Goal: Check status: Check status

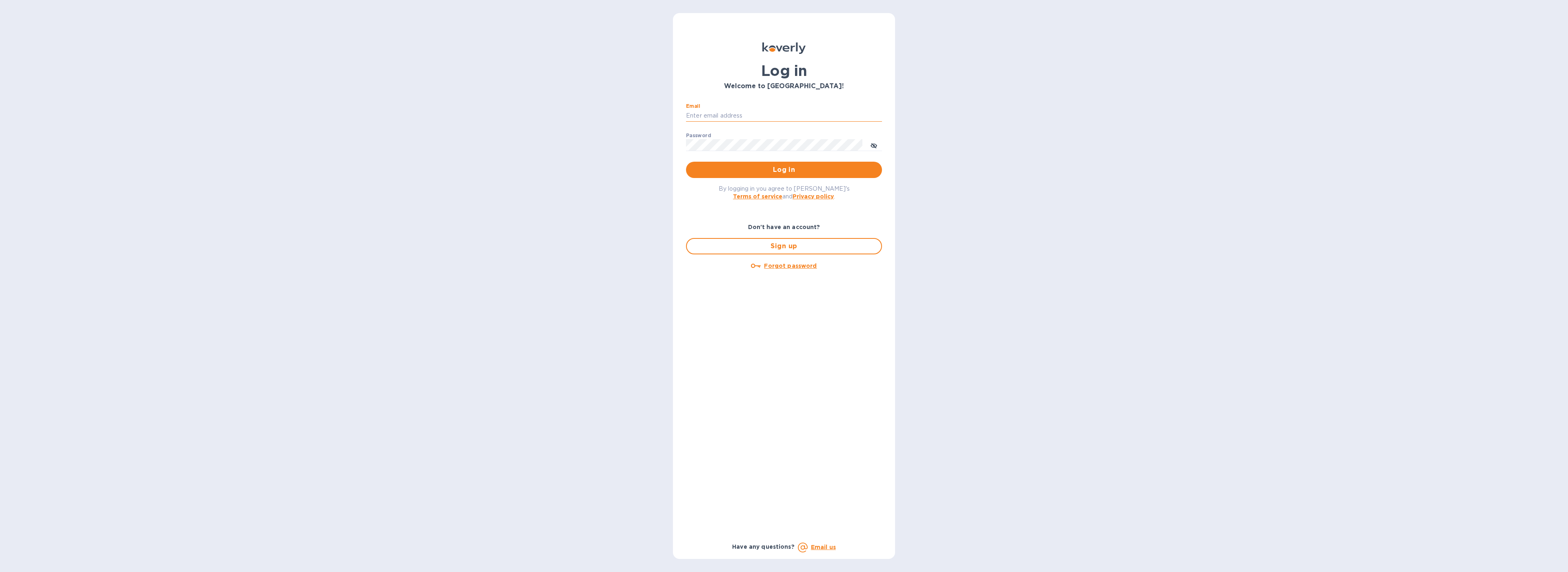
click at [745, 111] on input "Email" at bounding box center [784, 116] width 196 height 13
type input "[EMAIL_ADDRESS][DOMAIN_NAME]"
click at [741, 165] on span "Log in" at bounding box center [784, 170] width 183 height 10
click at [735, 116] on input "Email" at bounding box center [784, 116] width 196 height 13
type input "[EMAIL_ADDRESS][DOMAIN_NAME]"
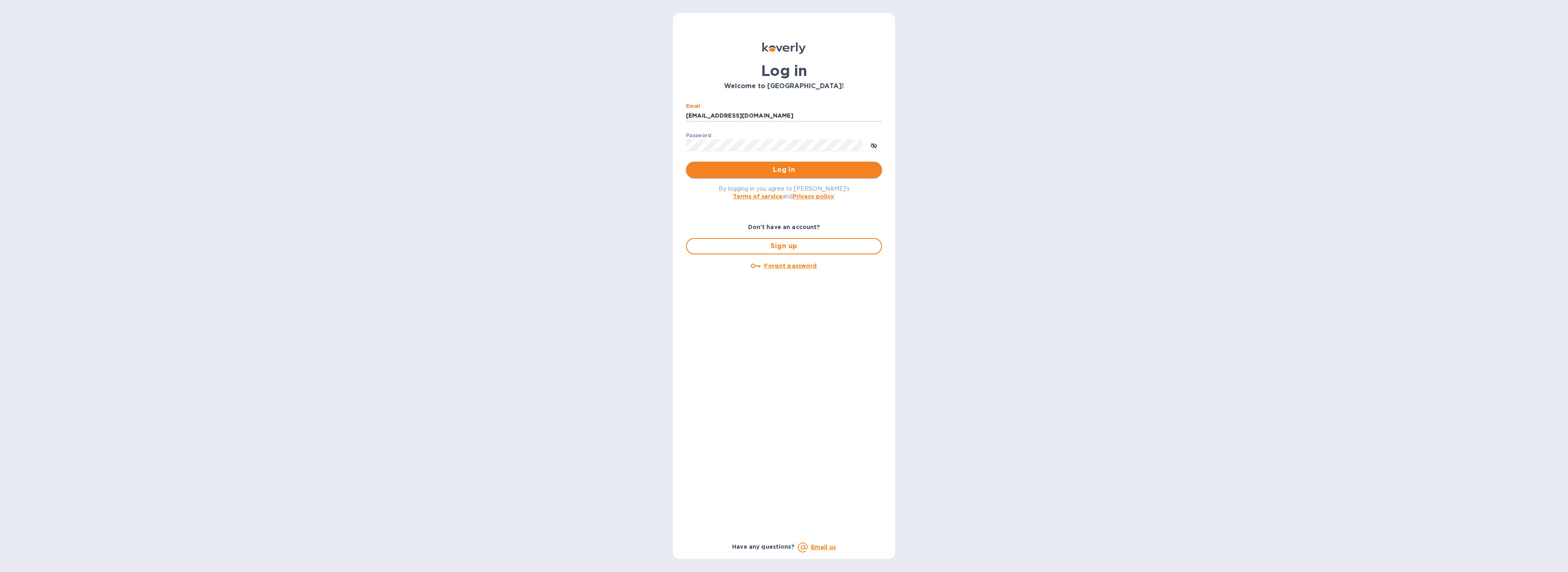
click at [737, 170] on span "Log in" at bounding box center [784, 170] width 183 height 10
click at [698, 113] on input "Email" at bounding box center [784, 116] width 196 height 13
type input "[EMAIL_ADDRESS][DOMAIN_NAME]"
click at [736, 165] on span "Log in" at bounding box center [784, 170] width 183 height 10
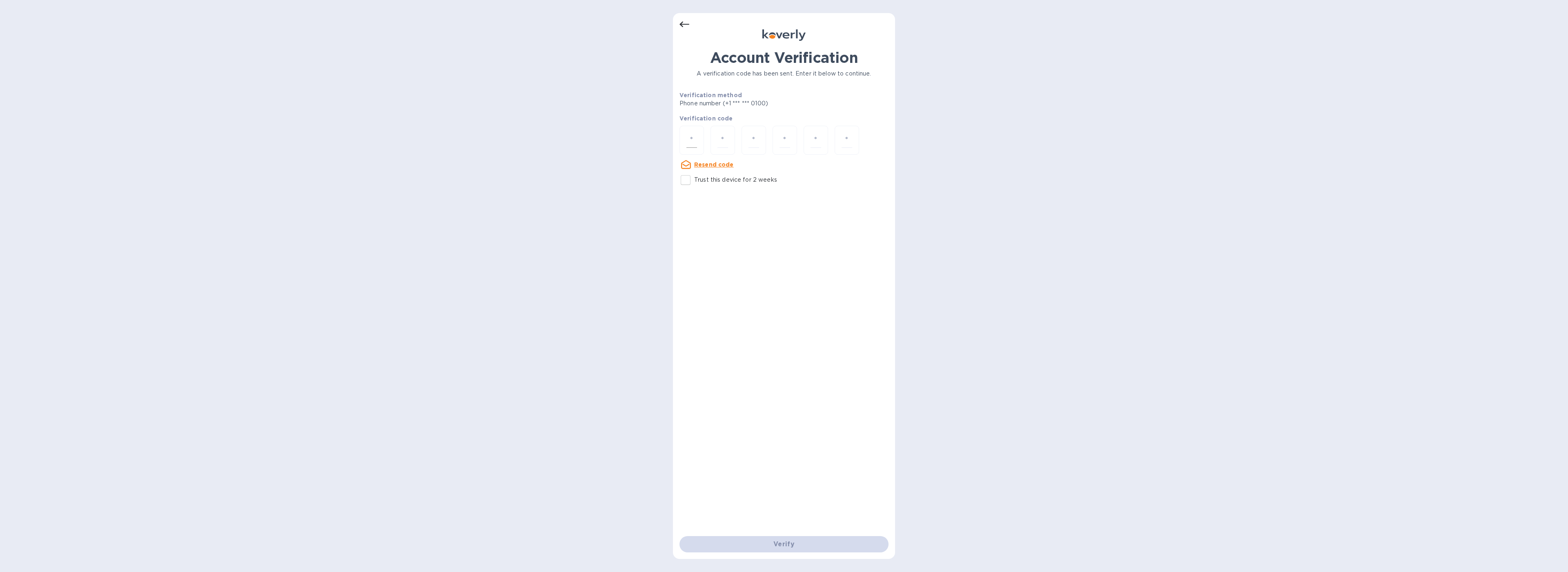
click at [698, 142] on div at bounding box center [691, 140] width 24 height 29
click at [684, 181] on input "Trust this device for 2 weeks" at bounding box center [686, 180] width 17 height 17
checkbox input "true"
click at [688, 149] on div at bounding box center [691, 140] width 24 height 29
type input "9"
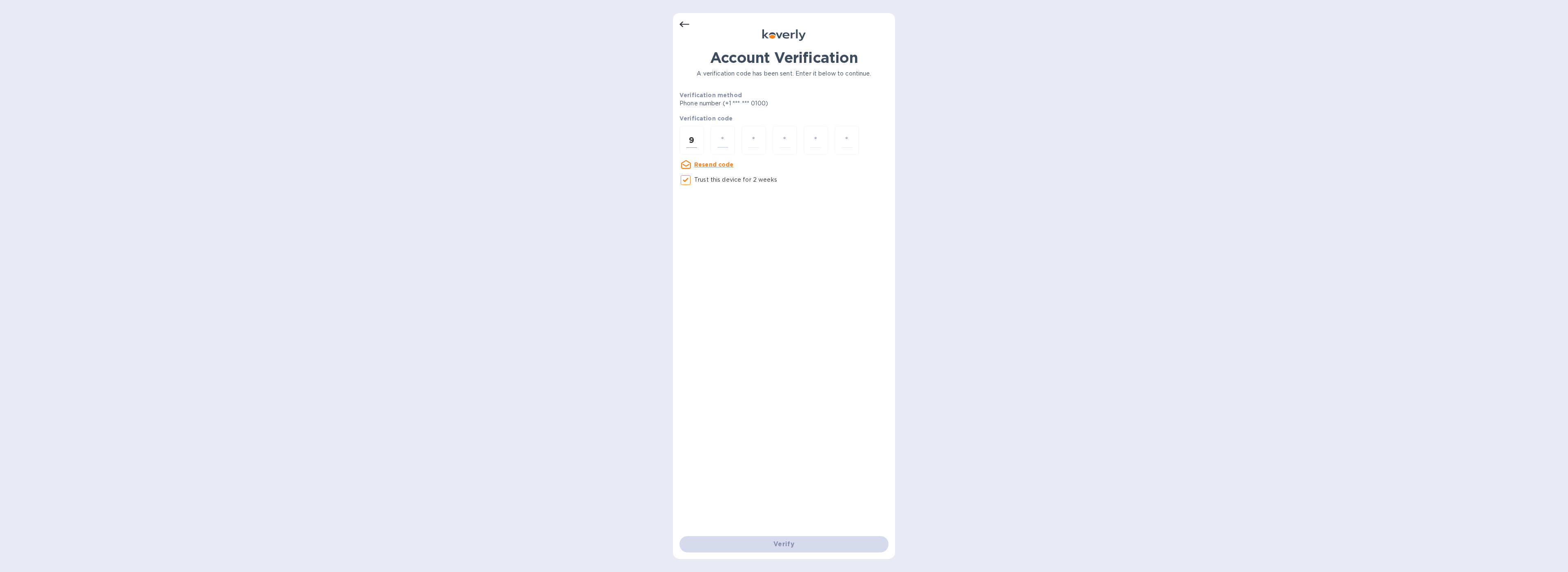
type input "3"
type input "2"
type input "6"
type input "7"
type input "4"
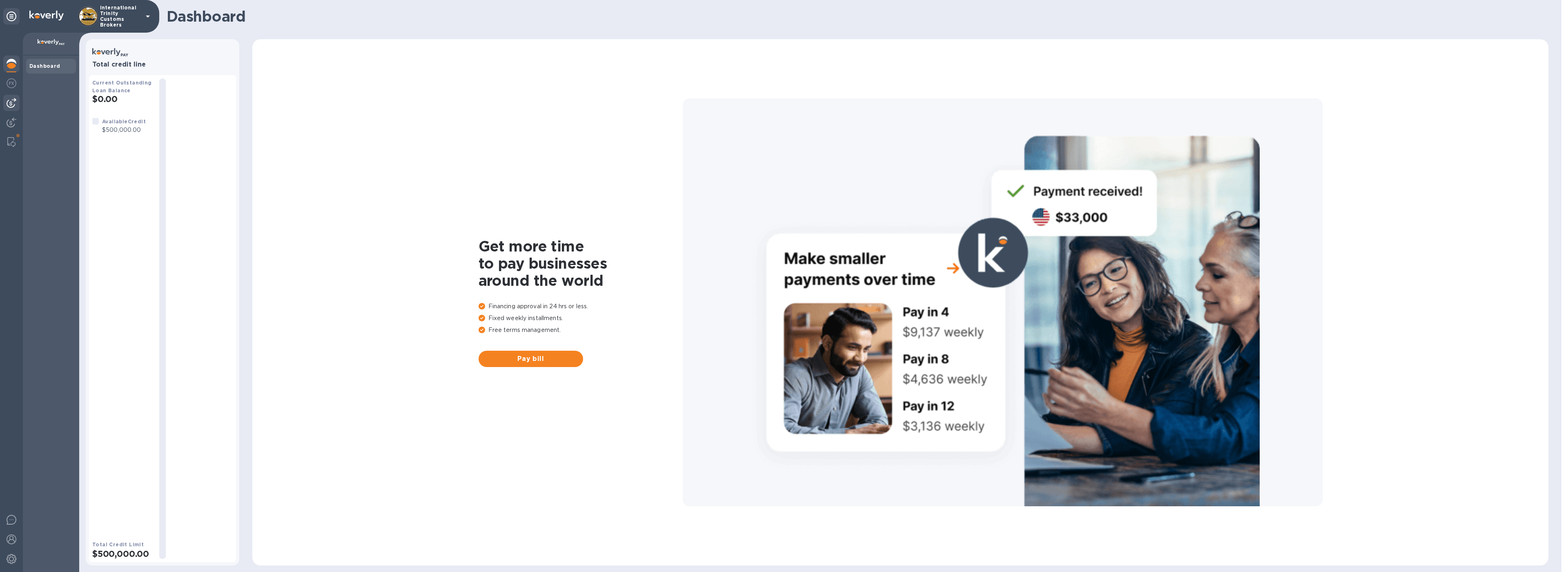
click at [15, 102] on img at bounding box center [11, 102] width 10 height 10
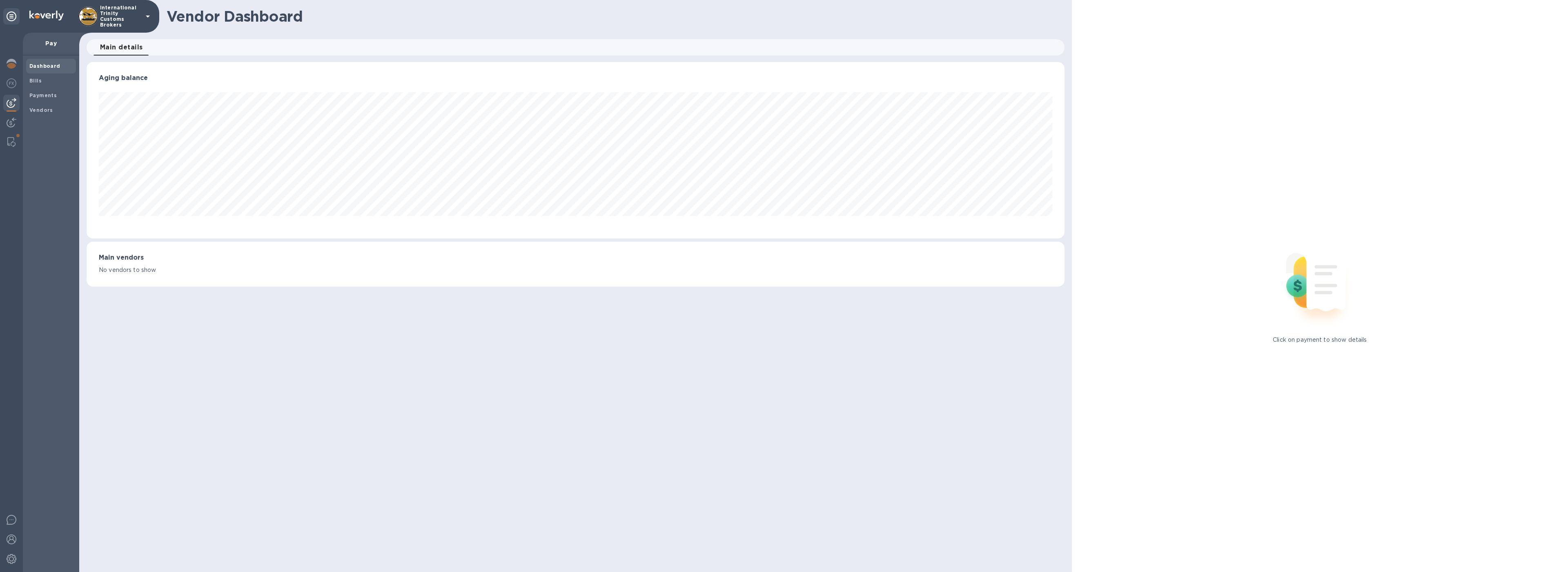
scroll to position [177, 978]
click at [49, 85] on div "Bills" at bounding box center [51, 80] width 50 height 15
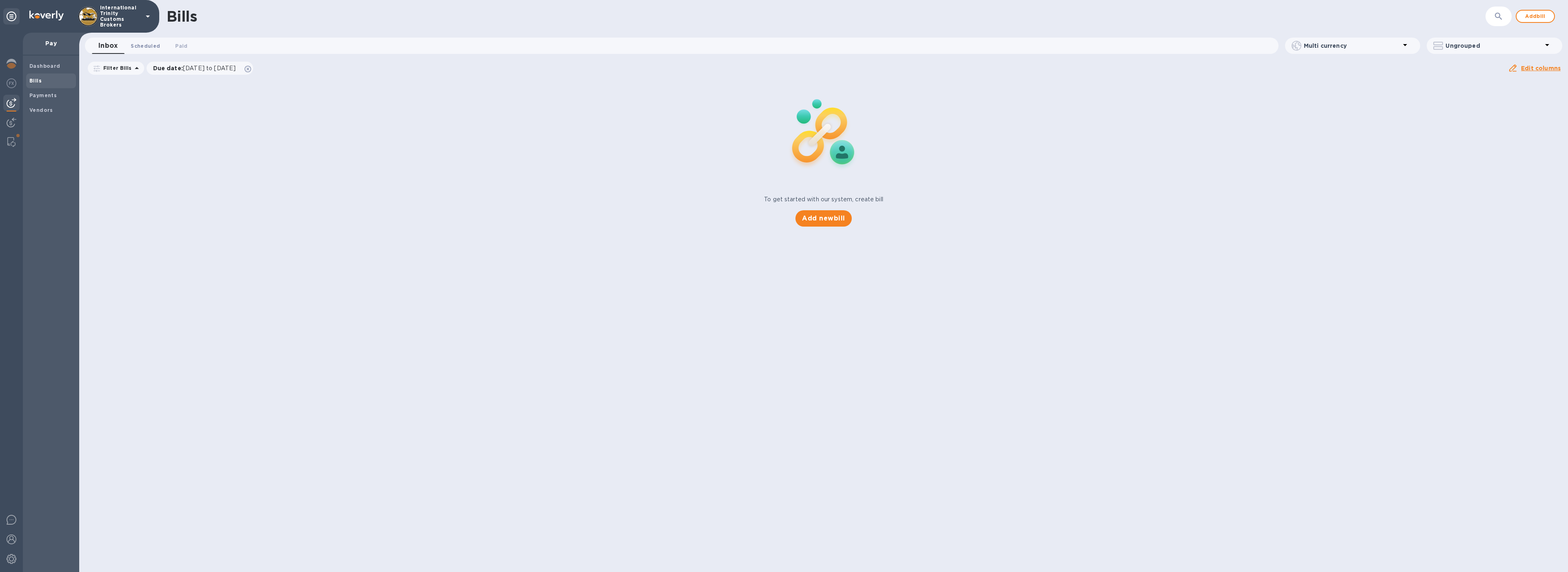
click at [136, 41] on button "Scheduled 0" at bounding box center [145, 45] width 42 height 16
click at [189, 44] on span "Paid 0" at bounding box center [186, 45] width 13 height 9
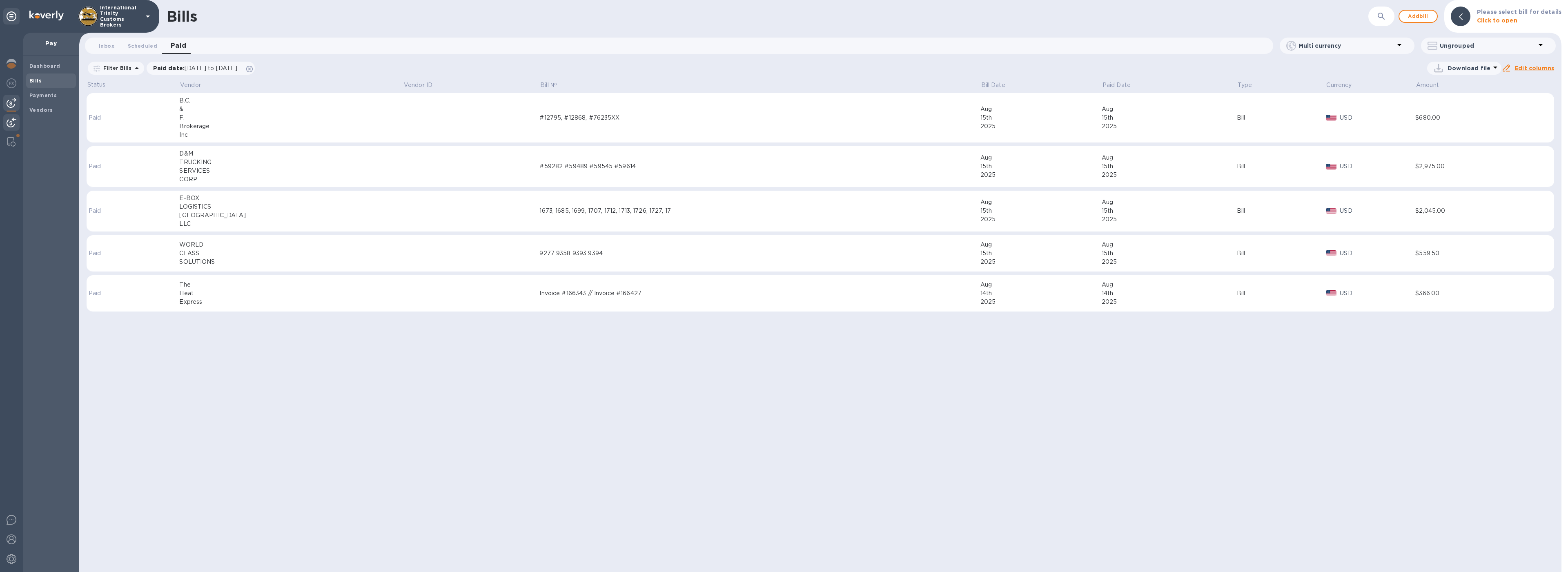
click at [16, 123] on img at bounding box center [11, 122] width 10 height 10
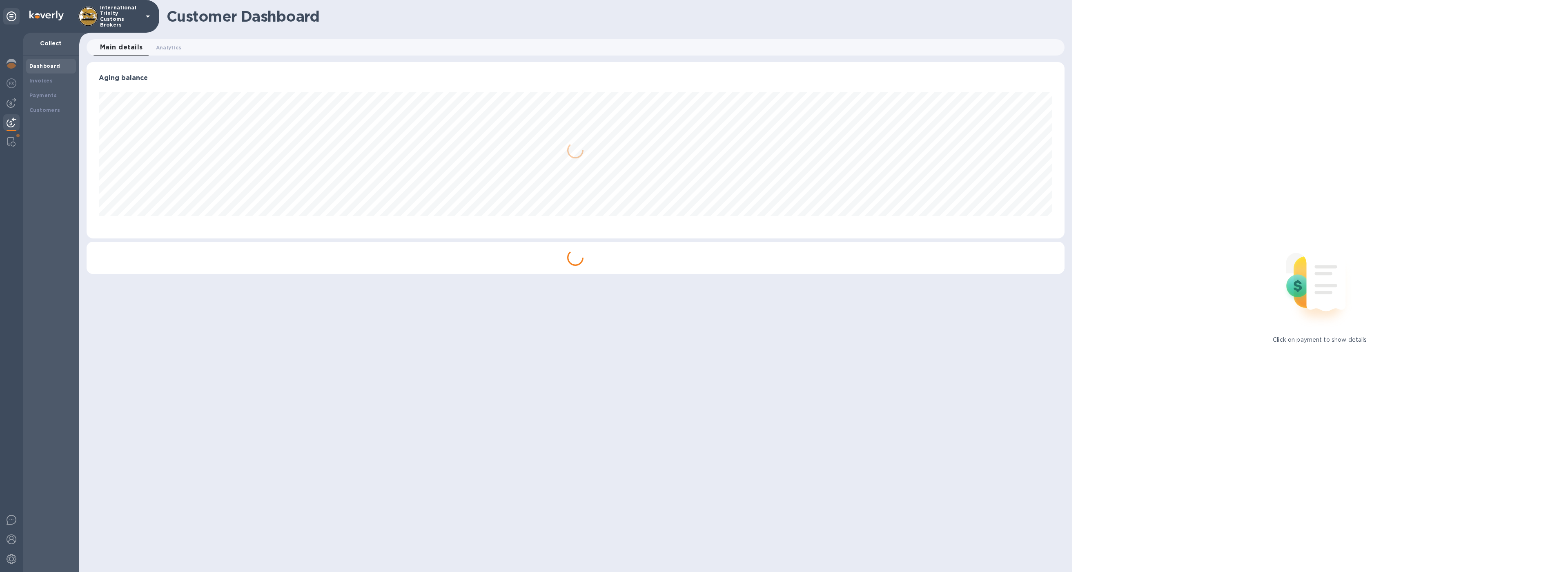
scroll to position [407852, 407380]
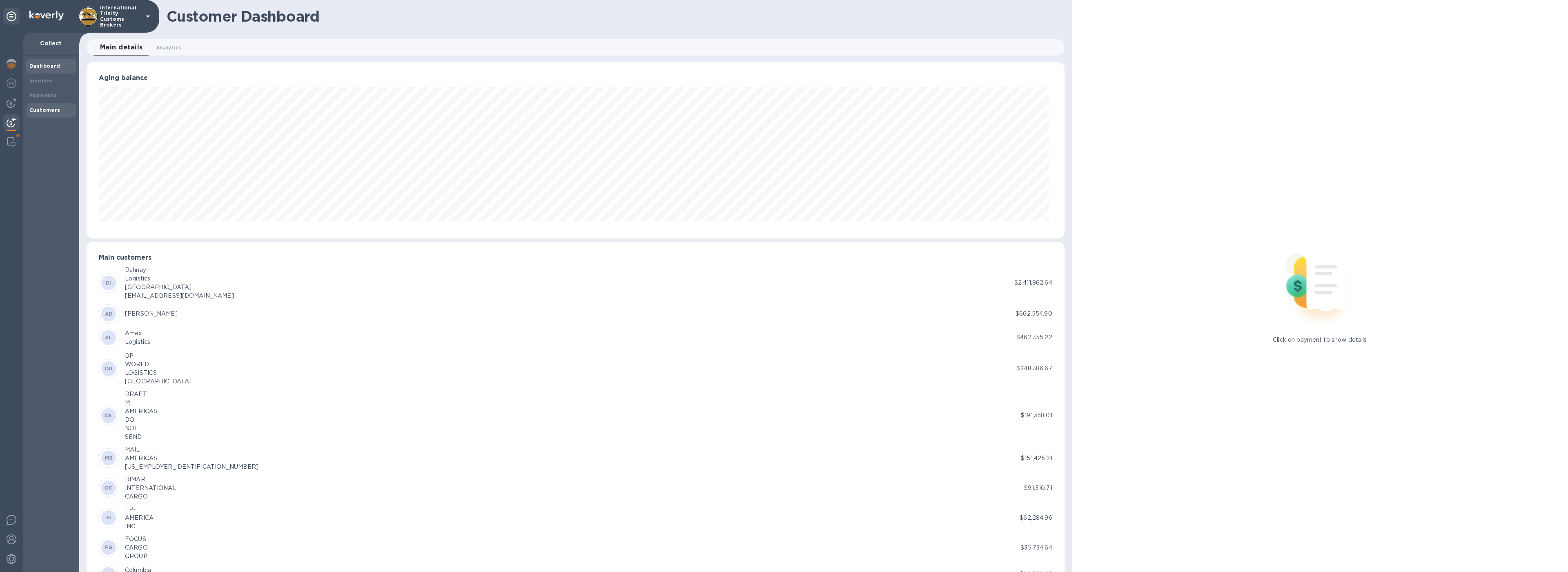
click at [41, 106] on div "Customers" at bounding box center [51, 110] width 43 height 8
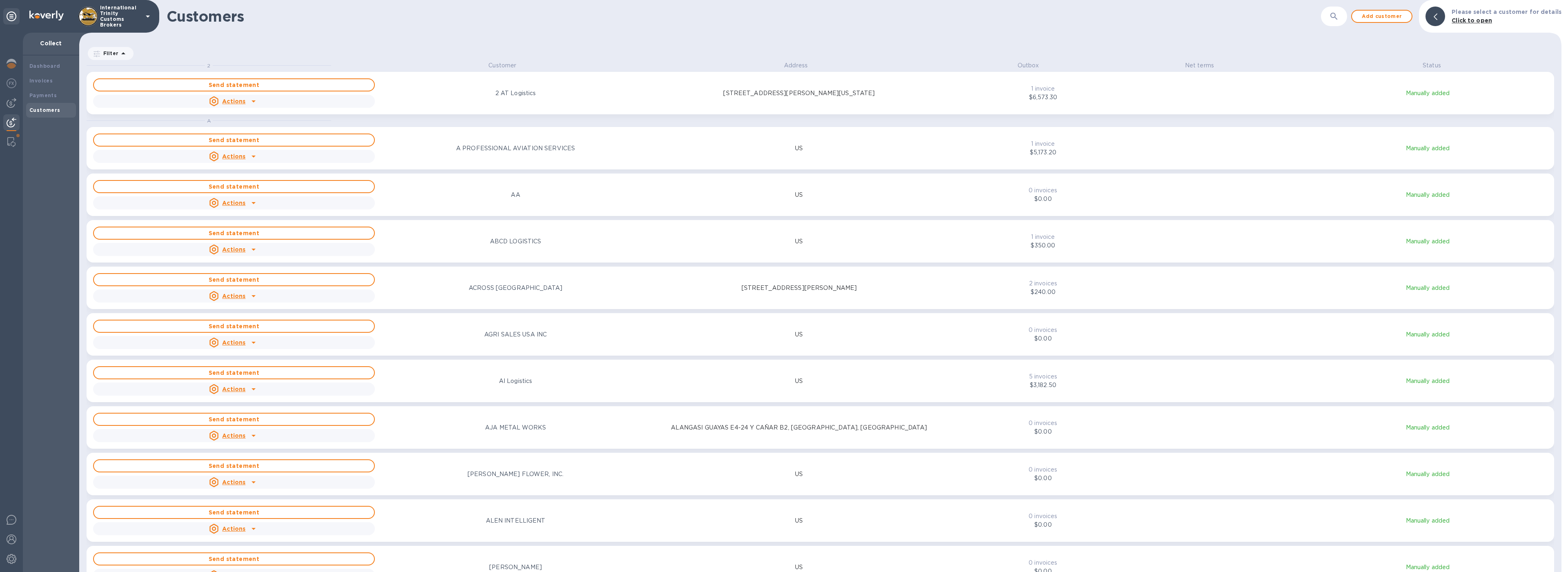
scroll to position [504, 1479]
click at [41, 98] on div "Payments" at bounding box center [51, 95] width 43 height 8
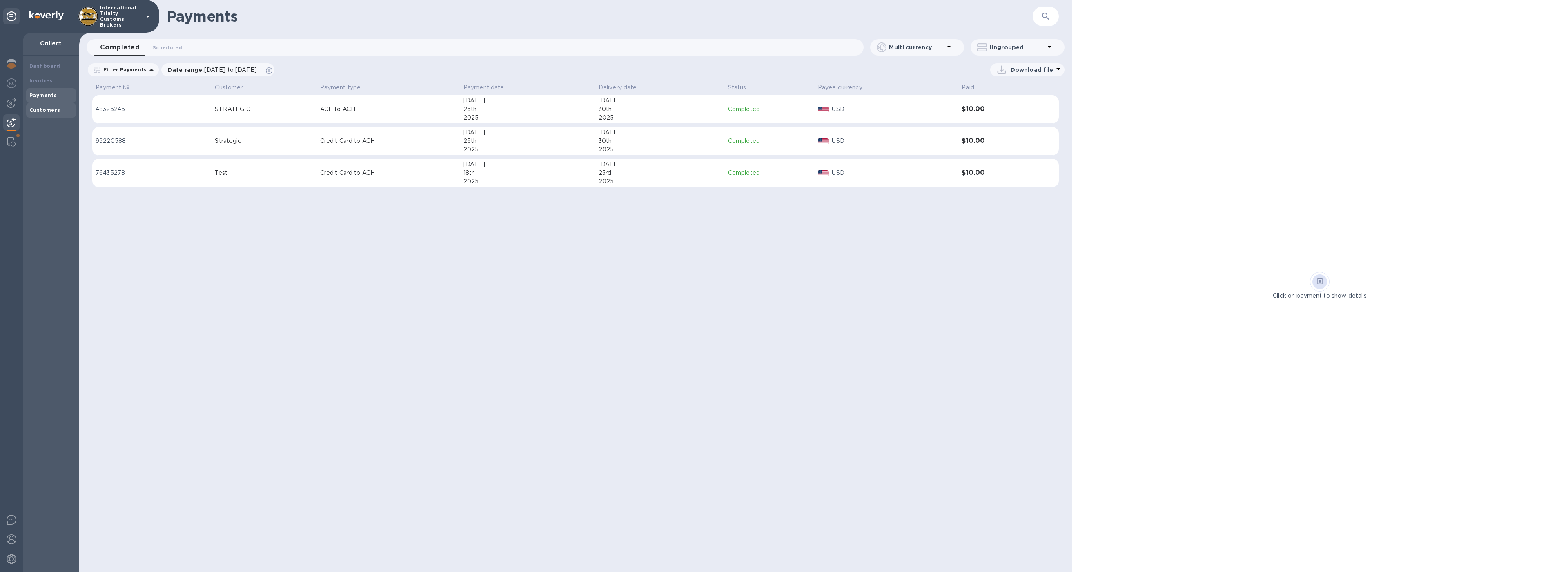
click at [34, 116] on div "Customers" at bounding box center [51, 110] width 50 height 15
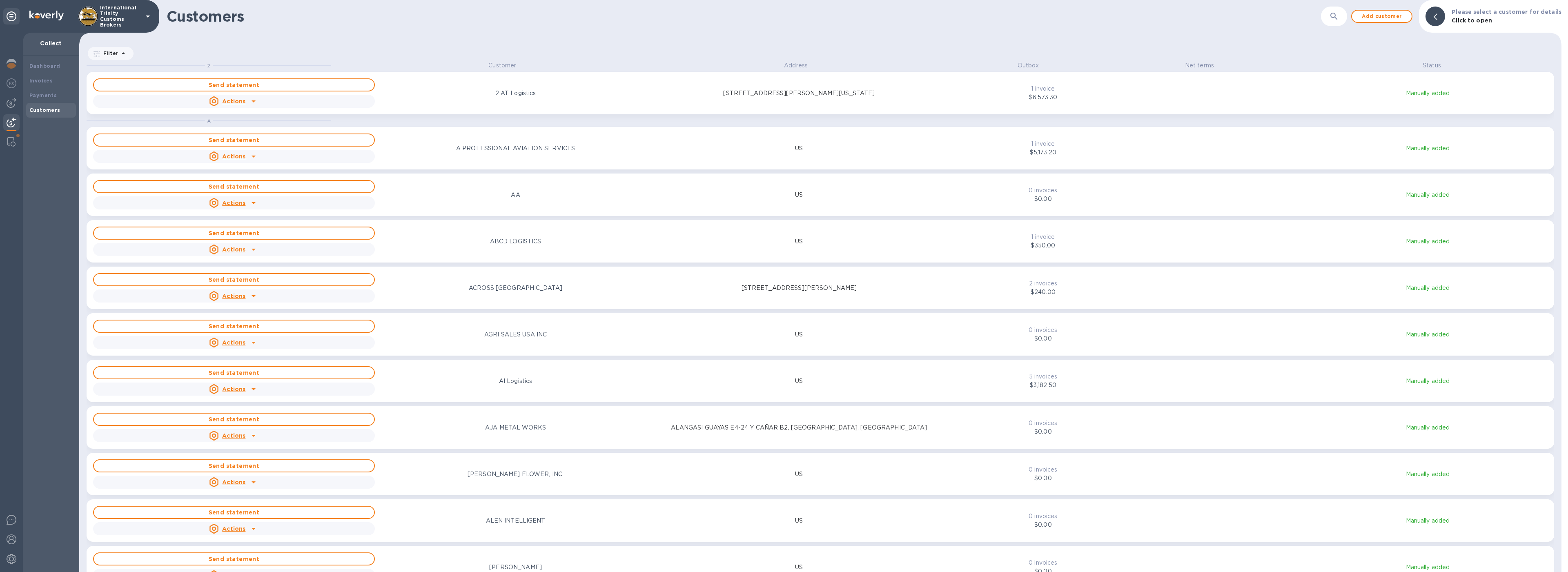
scroll to position [504, 1479]
click at [569, 103] on div "Send statement Actions 2 AT Logistics 24900 Pitkin Rd Suite 300, Spring, Texas …" at bounding box center [516, 93] width 850 height 33
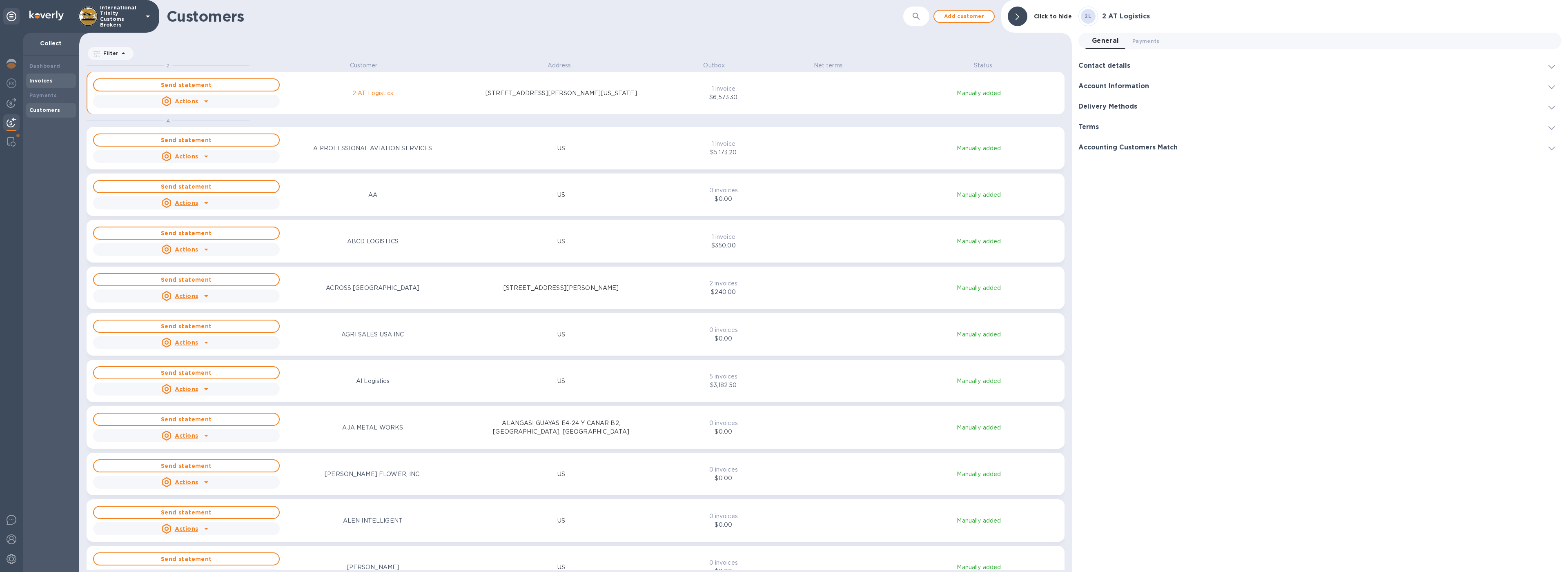
click at [45, 84] on div "Invoices" at bounding box center [51, 80] width 43 height 8
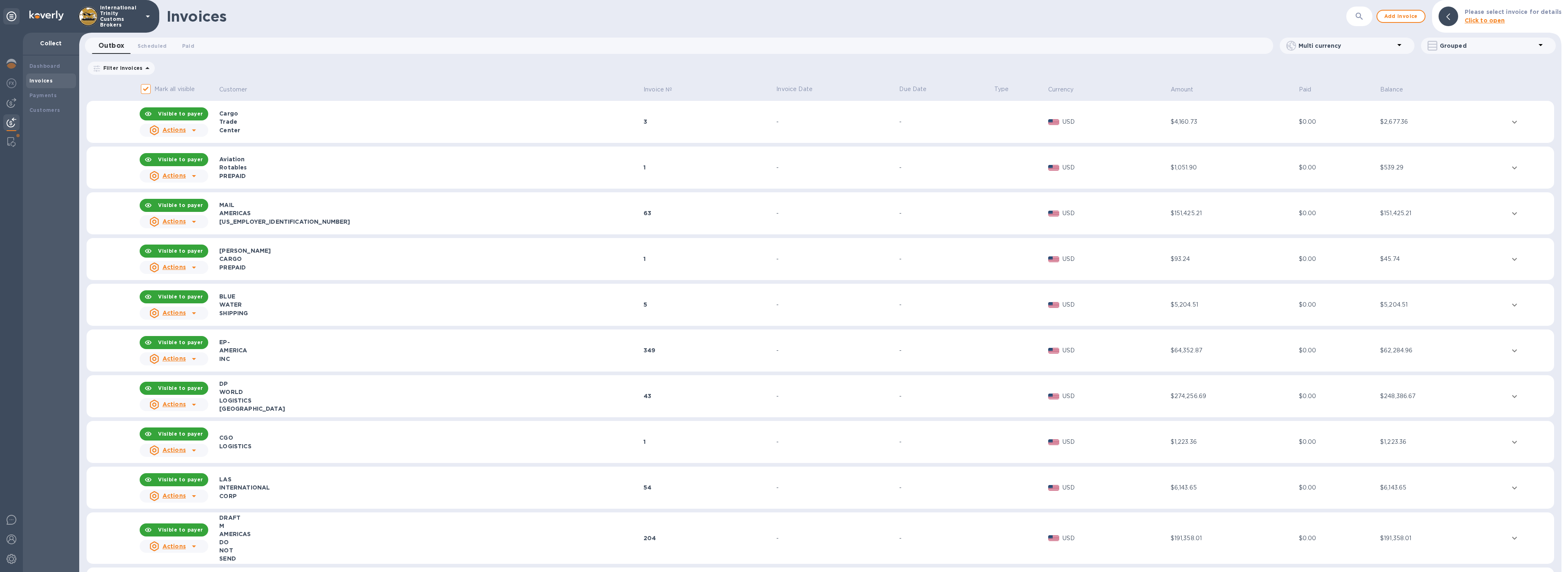
click at [697, 117] on td "3" at bounding box center [709, 122] width 133 height 42
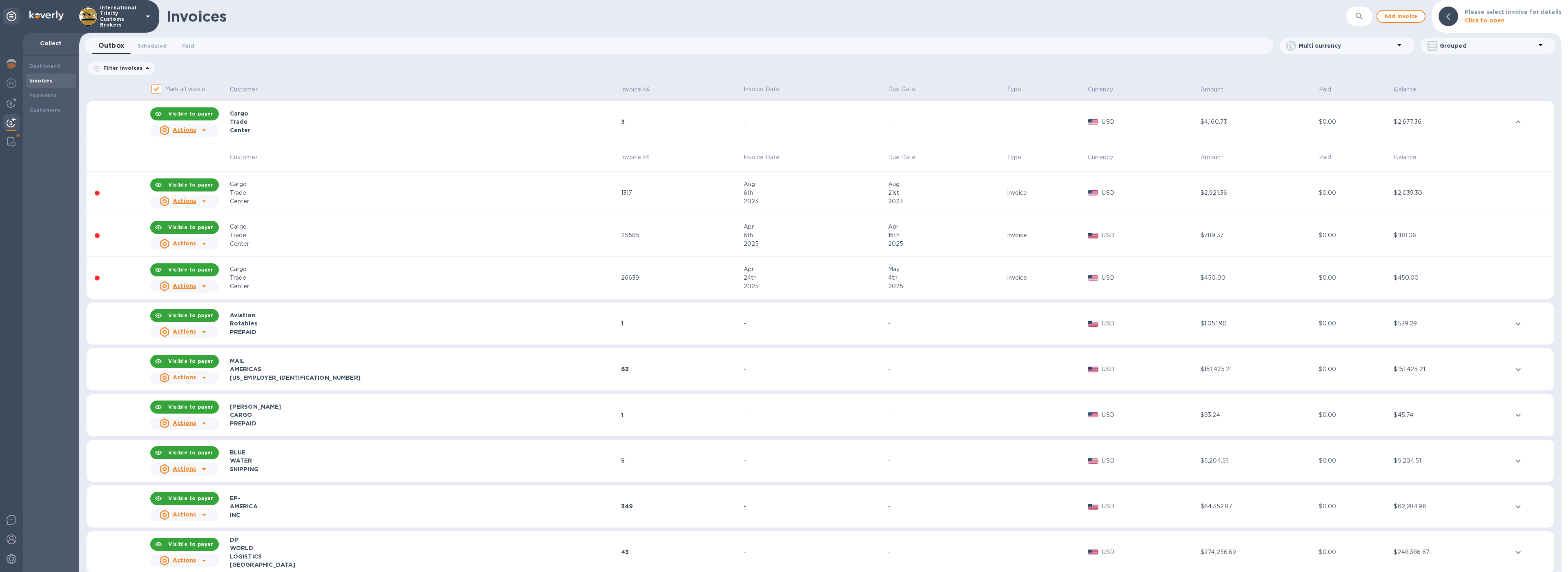
click at [546, 128] on div "Center" at bounding box center [424, 130] width 389 height 8
